Goal: Information Seeking & Learning: Learn about a topic

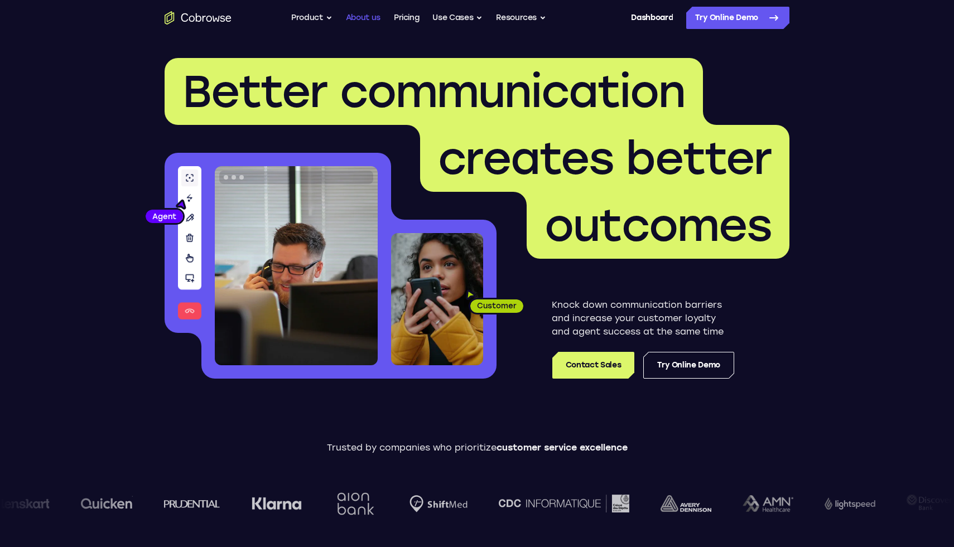
click at [364, 15] on link "About us" at bounding box center [363, 18] width 35 height 22
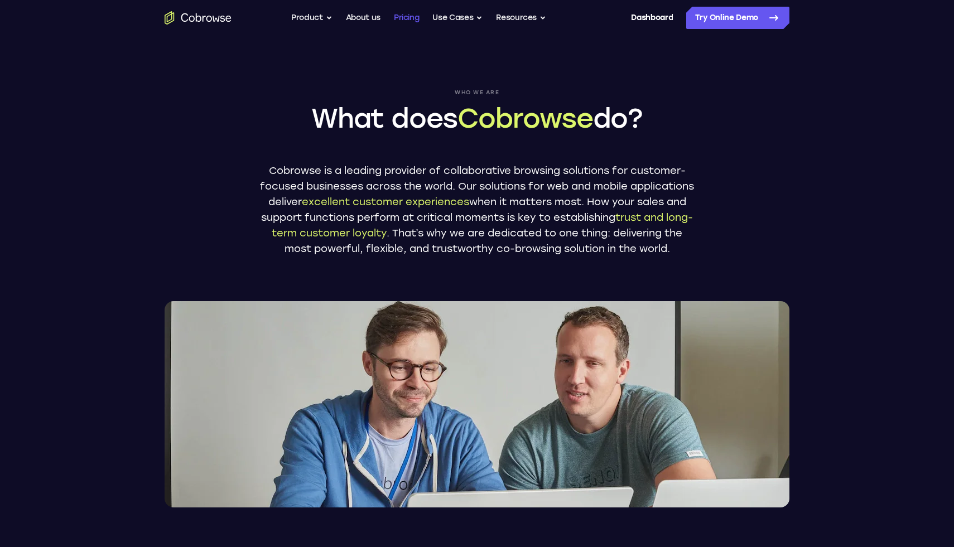
click at [416, 18] on link "Pricing" at bounding box center [407, 18] width 26 height 22
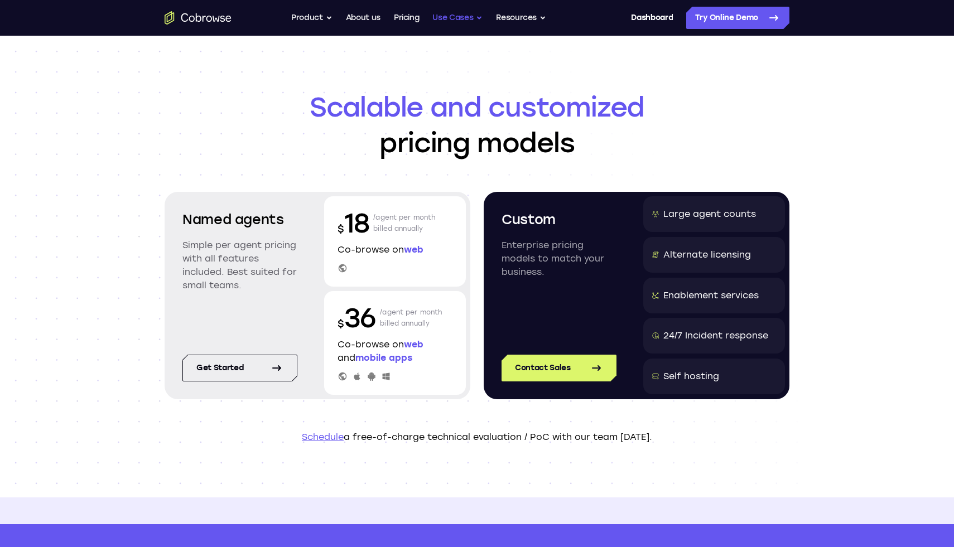
click at [466, 21] on button "Use Cases" at bounding box center [457, 18] width 50 height 22
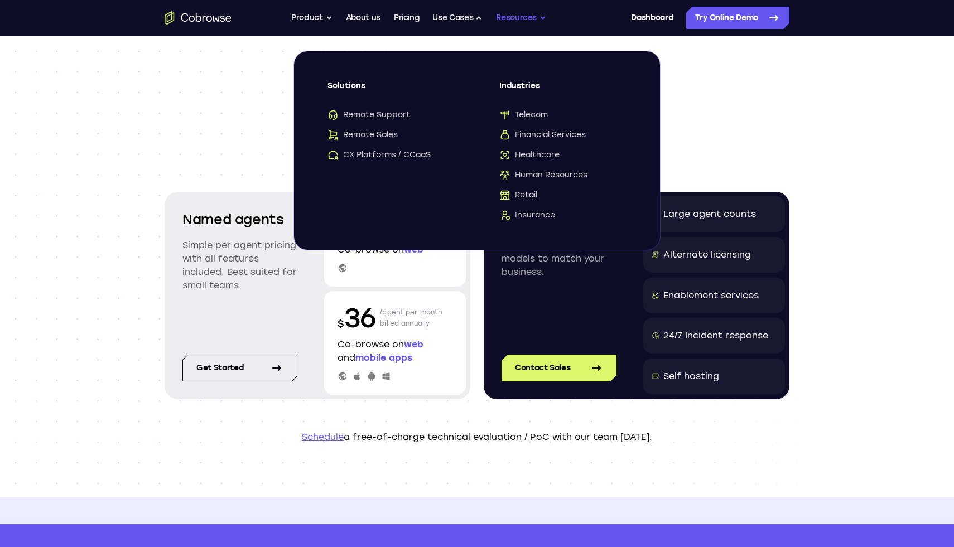
click at [520, 14] on button "Resources" at bounding box center [521, 18] width 50 height 22
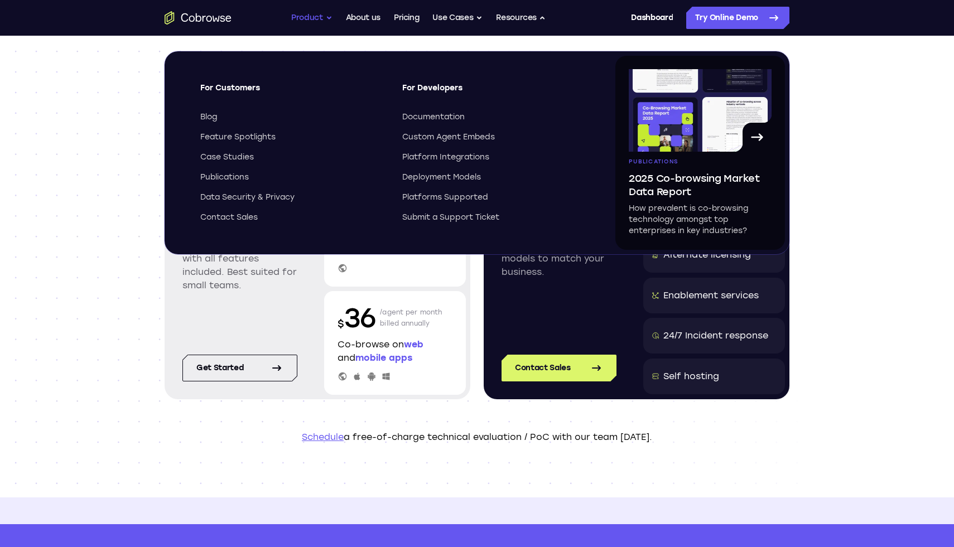
click at [311, 14] on button "Product" at bounding box center [311, 18] width 41 height 22
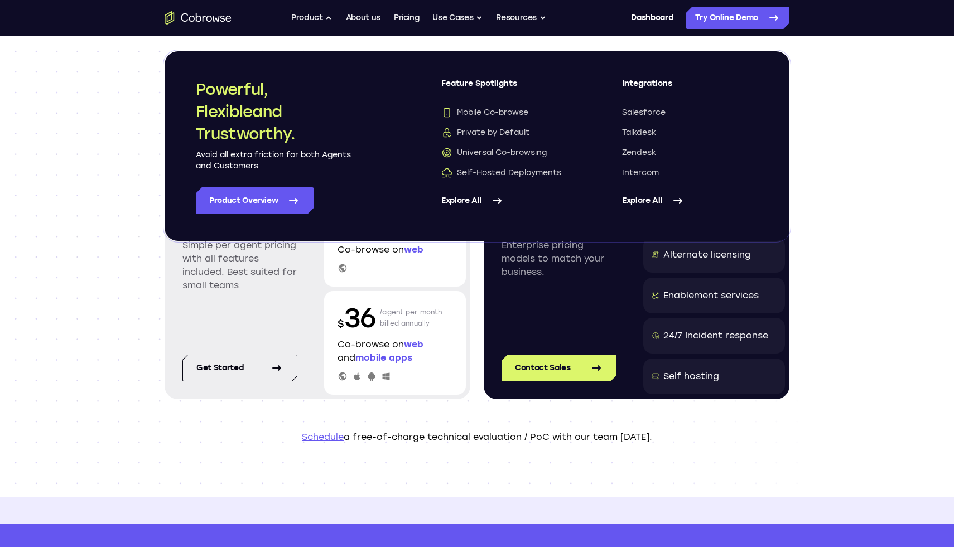
click at [201, 25] on div "Go back Powerful, Flexible and Trustworthy. Avoid all extra friction for both A…" at bounding box center [477, 18] width 714 height 22
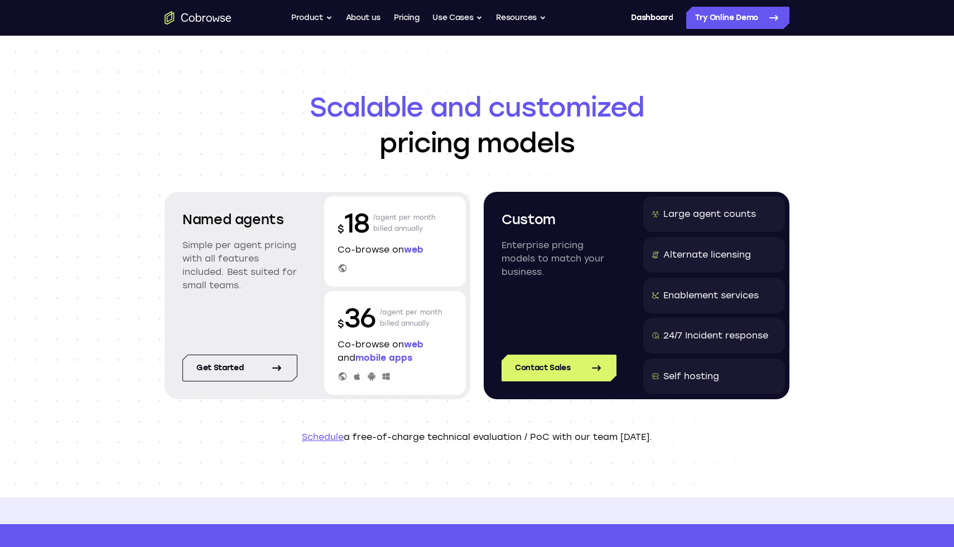
click at [199, 17] on icon "Go to the home page" at bounding box center [198, 17] width 67 height 13
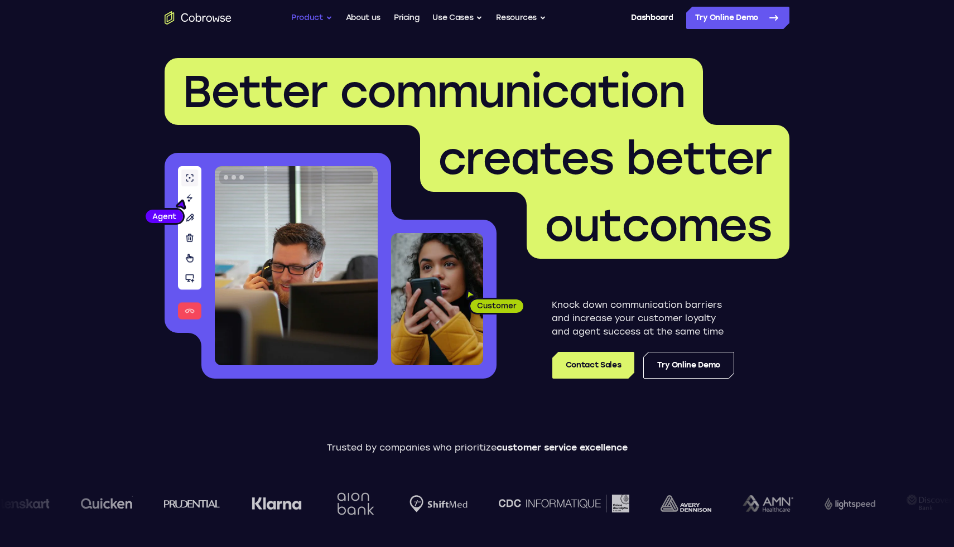
click at [322, 20] on button "Product" at bounding box center [311, 18] width 41 height 22
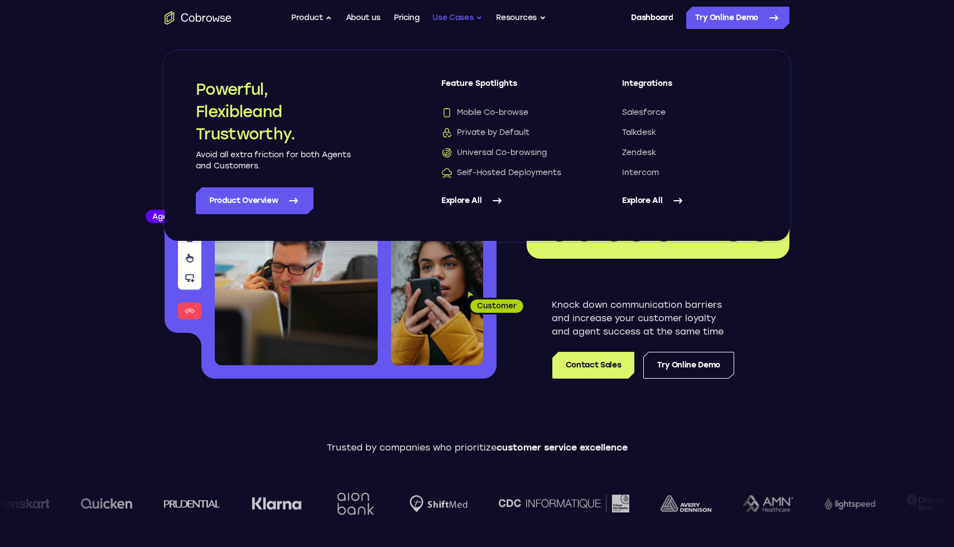
click at [459, 20] on button "Use Cases" at bounding box center [457, 18] width 50 height 22
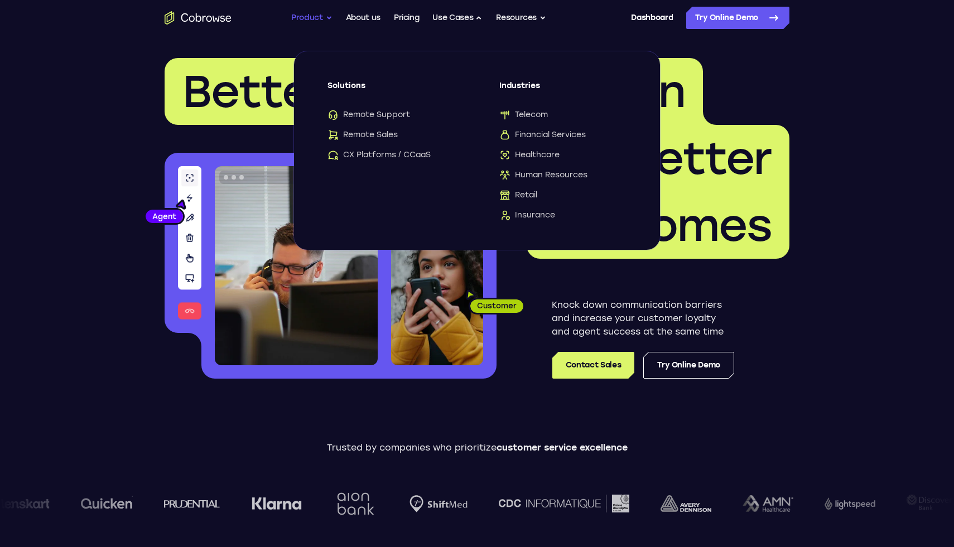
click at [317, 21] on button "Product" at bounding box center [311, 18] width 41 height 22
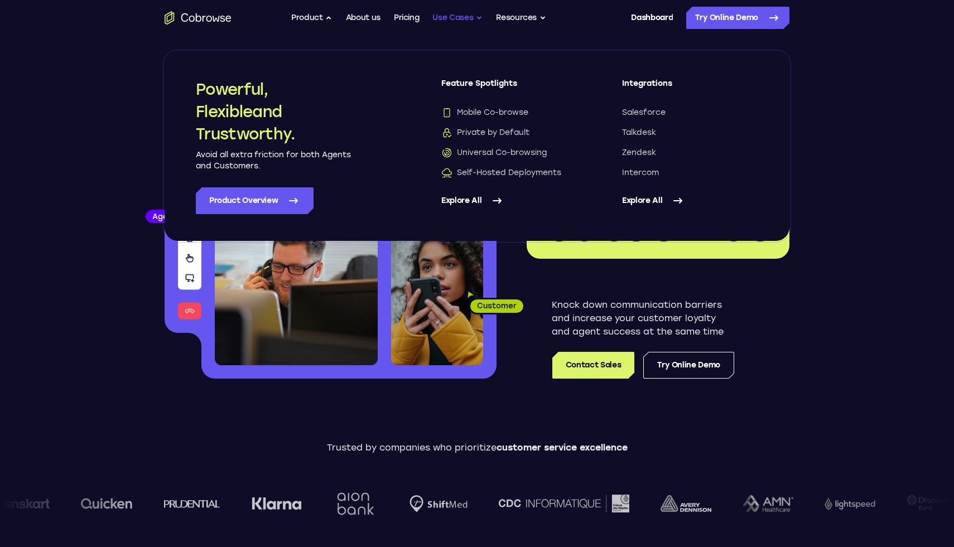
click at [464, 16] on button "Use Cases" at bounding box center [457, 18] width 50 height 22
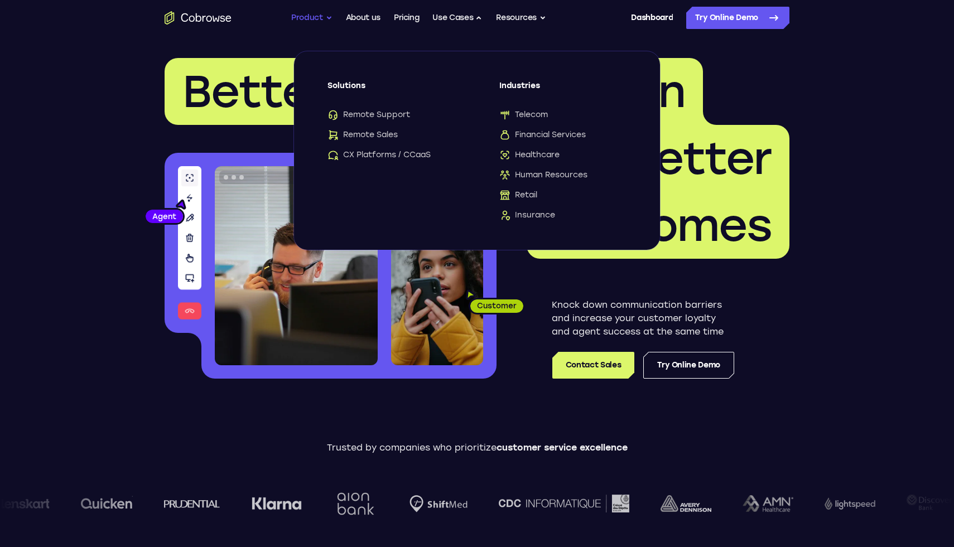
click at [315, 17] on button "Product" at bounding box center [311, 18] width 41 height 22
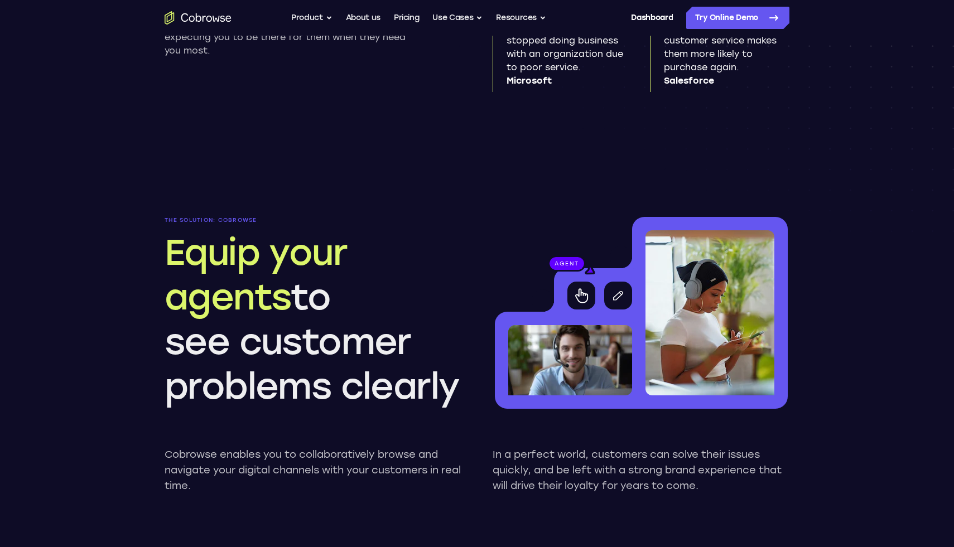
scroll to position [459, 0]
